Goal: Information Seeking & Learning: Learn about a topic

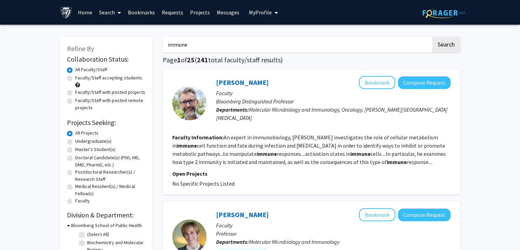
click at [442, 11] on img at bounding box center [444, 13] width 43 height 11
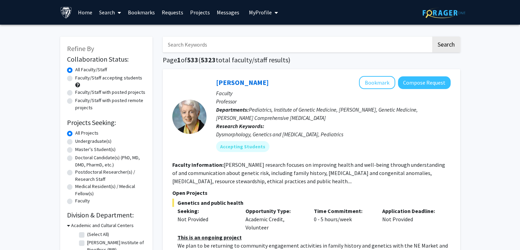
click at [80, 12] on link "Home" at bounding box center [85, 12] width 21 height 24
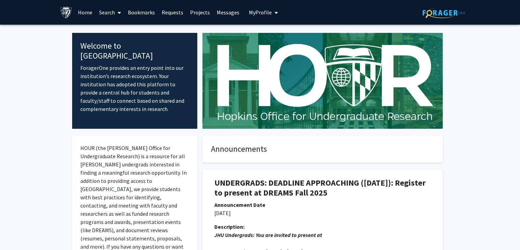
click at [135, 155] on p "HOUR (the [PERSON_NAME] Office for Undergraduate Research) is a resource for al…" at bounding box center [134, 205] width 109 height 123
click at [109, 15] on link "Search" at bounding box center [110, 12] width 29 height 24
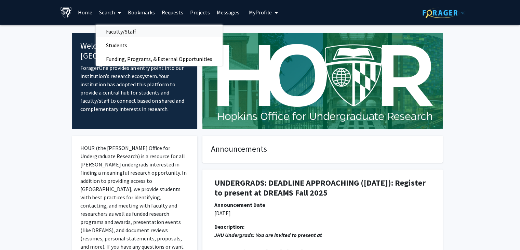
click at [121, 29] on span "Faculty/Staff" at bounding box center [121, 32] width 50 height 14
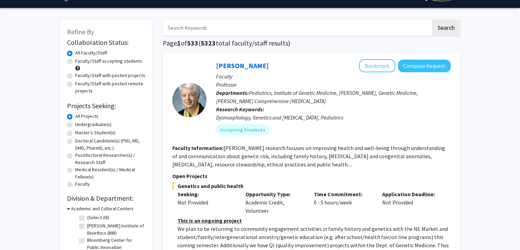
scroll to position [34, 0]
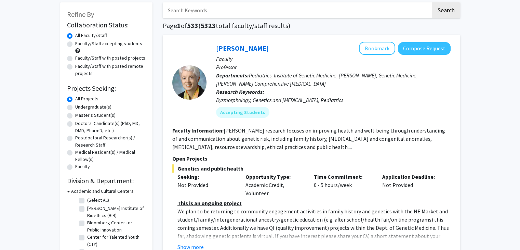
click at [244, 12] on input "Search Keywords" at bounding box center [297, 10] width 269 height 16
type input "immune"
click at [432, 2] on button "Search" at bounding box center [446, 10] width 28 height 16
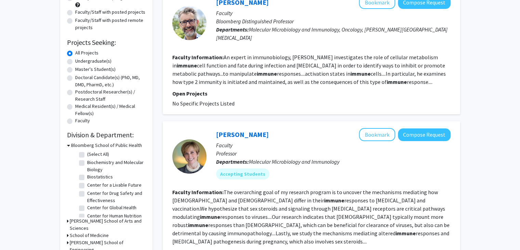
scroll to position [80, 0]
click at [75, 60] on label "Undergraduate(s)" at bounding box center [93, 61] width 36 height 7
click at [75, 60] on input "Undergraduate(s)" at bounding box center [77, 60] width 4 height 4
radio input "true"
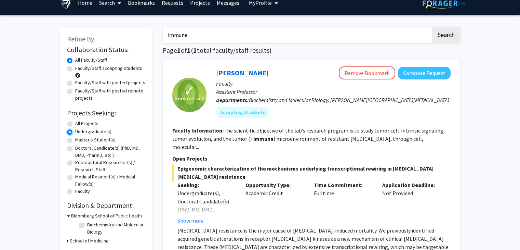
scroll to position [57, 0]
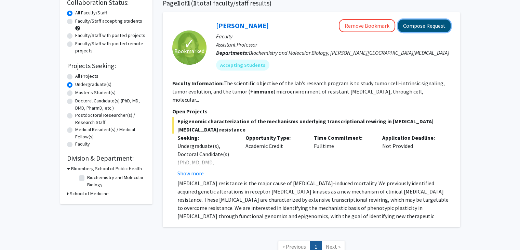
click at [413, 28] on button "Compose Request" at bounding box center [424, 26] width 53 height 13
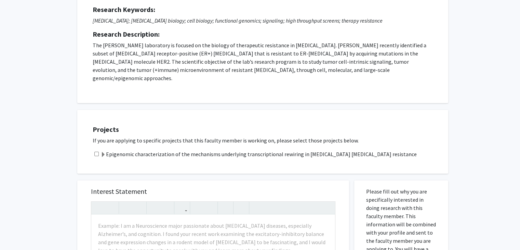
scroll to position [114, 0]
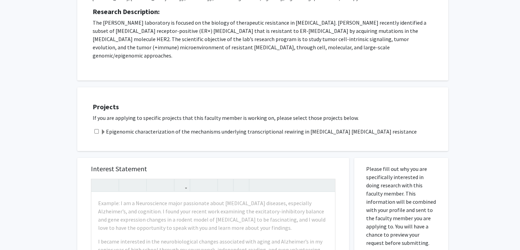
click at [264, 127] on label "Epigenomic characterization of the mechanisms underlying transcriptional rewiri…" at bounding box center [259, 131] width 316 height 8
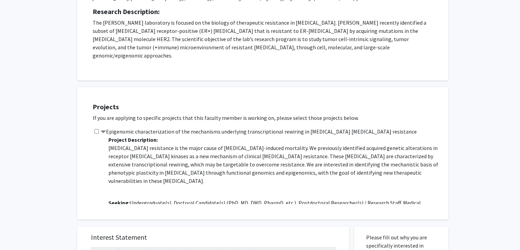
click at [98, 129] on input "checkbox" at bounding box center [96, 131] width 4 height 4
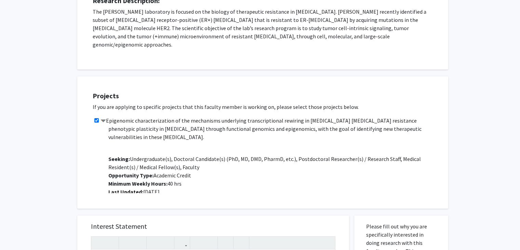
scroll to position [125, 0]
click at [97, 118] on input "checkbox" at bounding box center [96, 120] width 4 height 4
checkbox input "false"
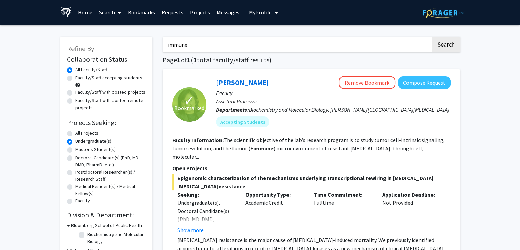
click at [75, 134] on label "All Projects" at bounding box center [86, 132] width 23 height 7
click at [75, 134] on input "All Projects" at bounding box center [77, 131] width 4 height 4
radio input "true"
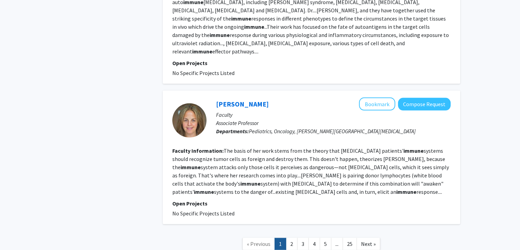
scroll to position [1300, 0]
